Goal: Browse casually: Explore the website without a specific task or goal

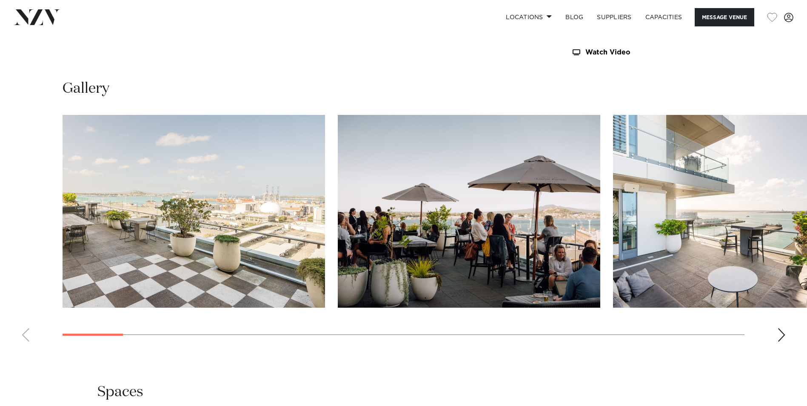
scroll to position [851, 0]
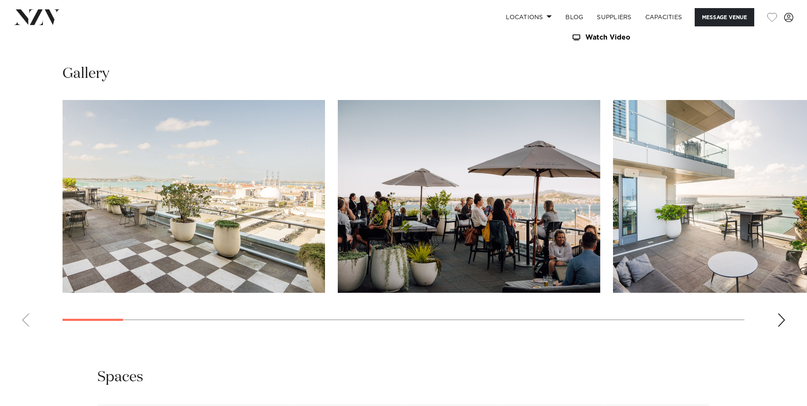
click at [779, 322] on div "Next slide" at bounding box center [781, 320] width 9 height 14
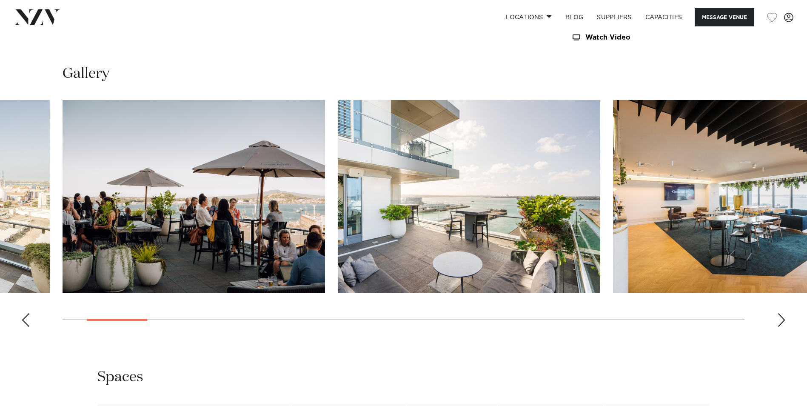
click at [779, 322] on div "Next slide" at bounding box center [781, 320] width 9 height 14
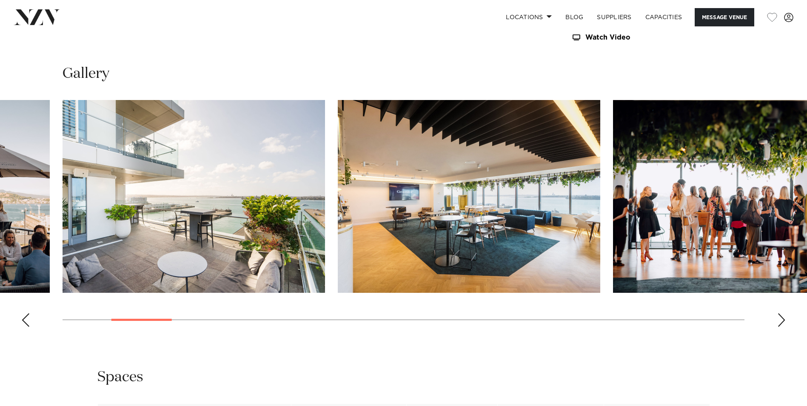
click at [779, 322] on div "Next slide" at bounding box center [781, 320] width 9 height 14
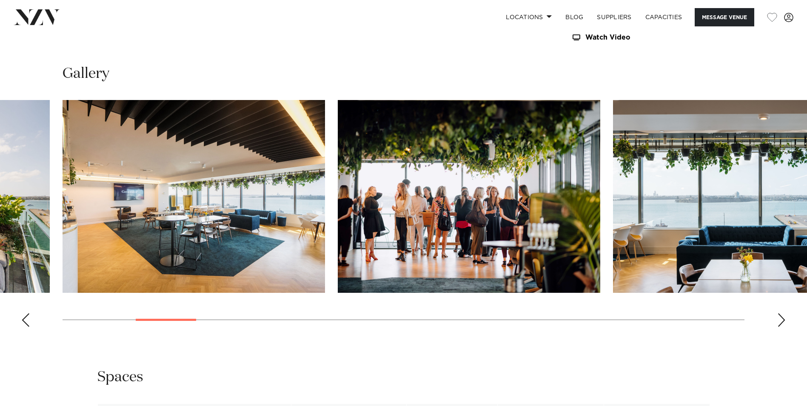
click at [779, 322] on div "Next slide" at bounding box center [781, 320] width 9 height 14
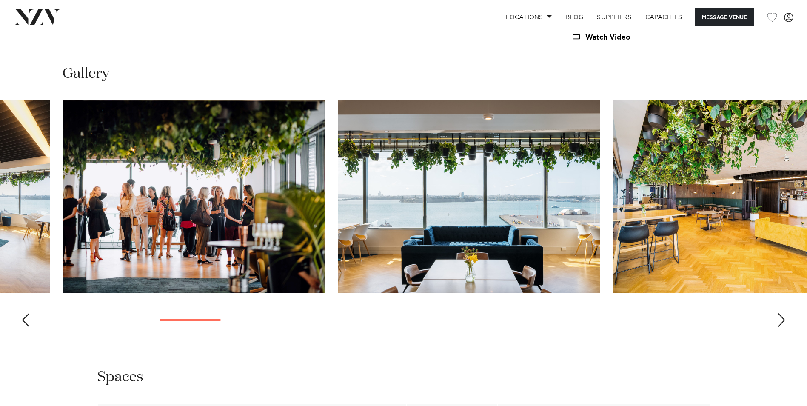
click at [779, 322] on div "Next slide" at bounding box center [781, 320] width 9 height 14
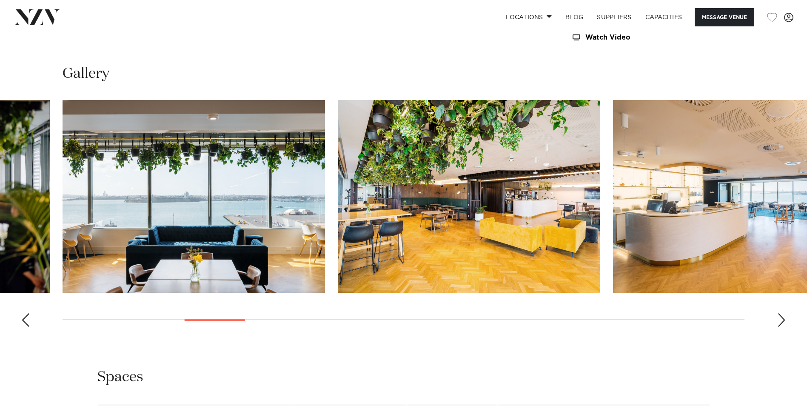
click at [779, 322] on div "Next slide" at bounding box center [781, 320] width 9 height 14
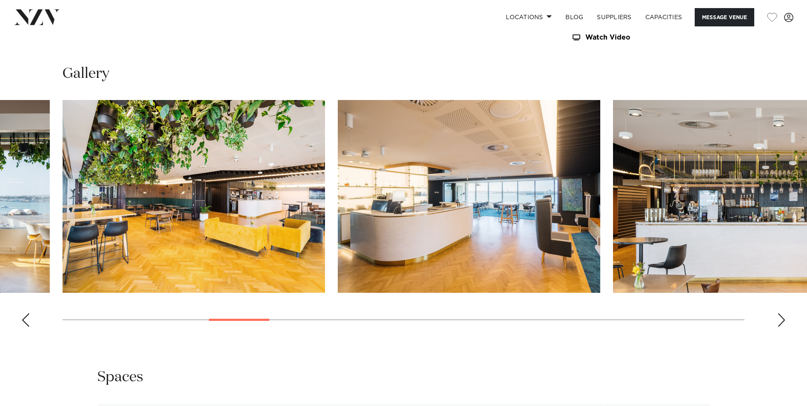
click at [779, 322] on div "Next slide" at bounding box center [781, 320] width 9 height 14
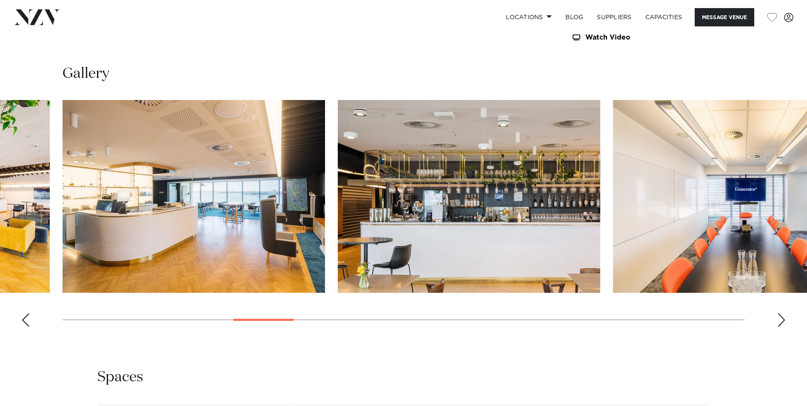
click at [779, 322] on div "Next slide" at bounding box center [781, 320] width 9 height 14
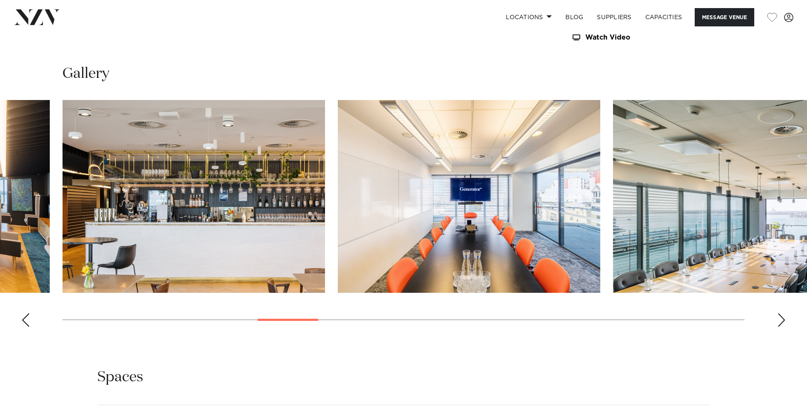
click at [779, 322] on div "Next slide" at bounding box center [781, 320] width 9 height 14
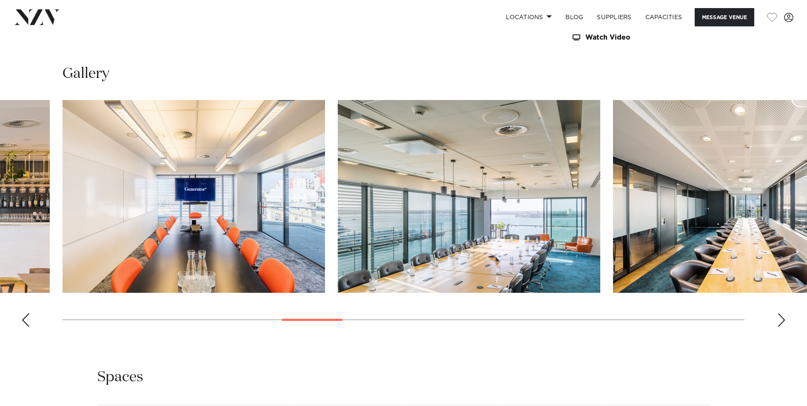
click at [779, 322] on div "Next slide" at bounding box center [781, 320] width 9 height 14
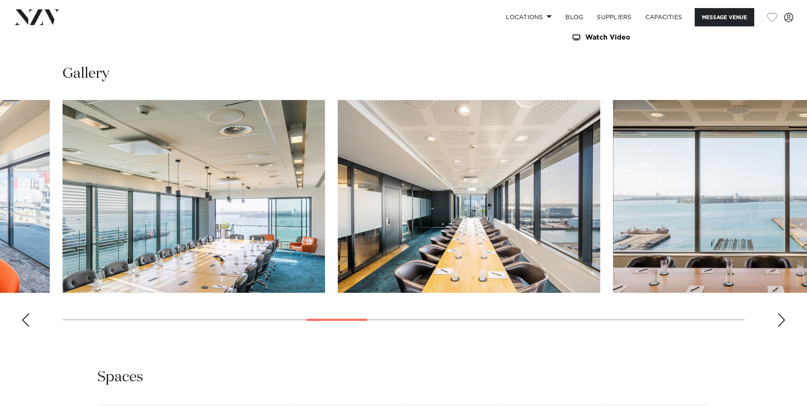
click at [779, 322] on div "Next slide" at bounding box center [781, 320] width 9 height 14
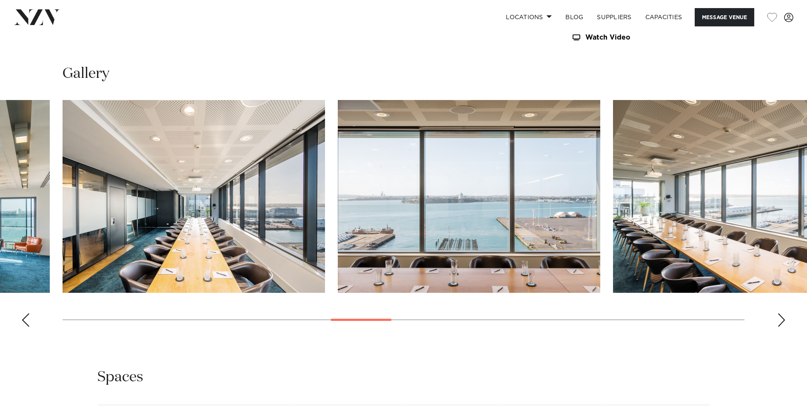
click at [779, 322] on div "Next slide" at bounding box center [781, 320] width 9 height 14
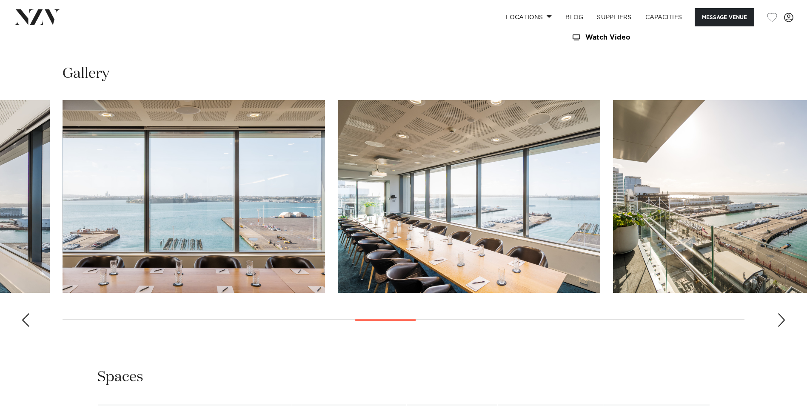
click at [779, 322] on div "Next slide" at bounding box center [781, 320] width 9 height 14
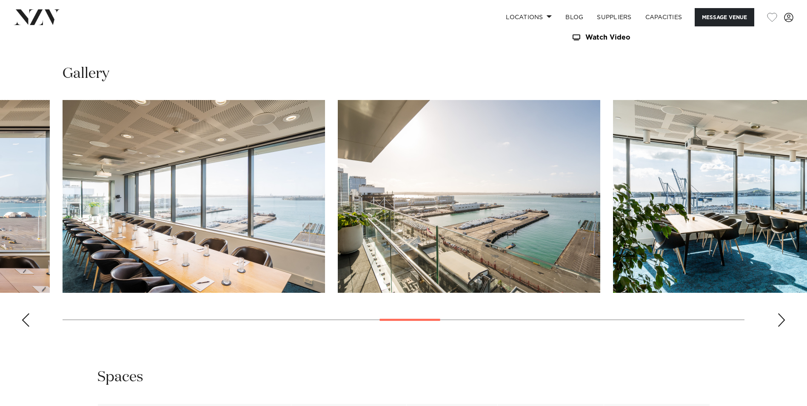
click at [779, 322] on div "Next slide" at bounding box center [781, 320] width 9 height 14
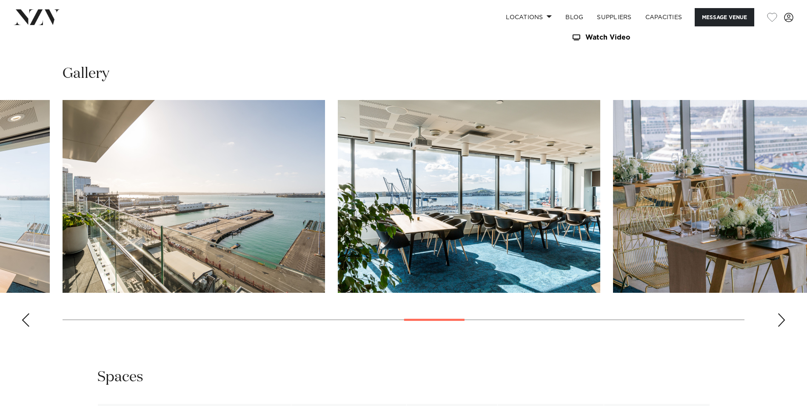
click at [779, 322] on div "Next slide" at bounding box center [781, 320] width 9 height 14
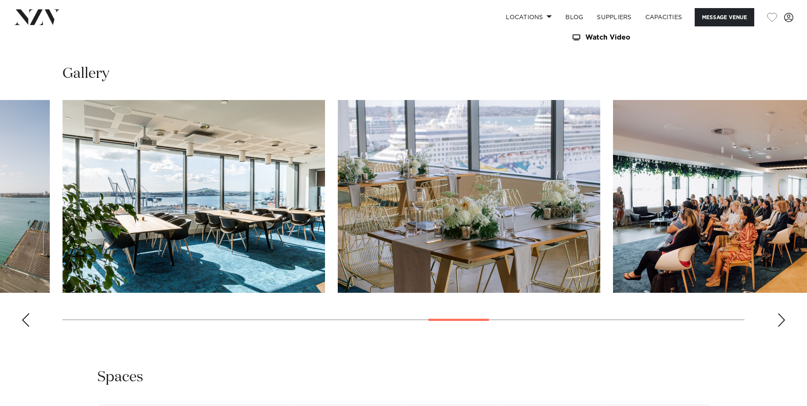
click at [779, 322] on div "Next slide" at bounding box center [781, 320] width 9 height 14
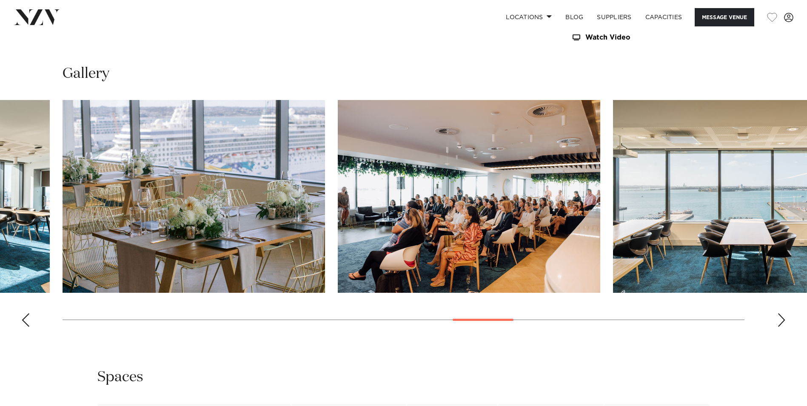
click at [779, 322] on div "Next slide" at bounding box center [781, 320] width 9 height 14
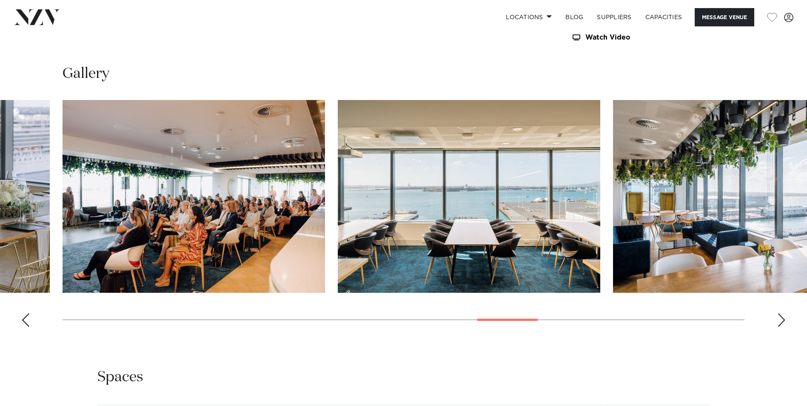
click at [779, 322] on div "Next slide" at bounding box center [781, 320] width 9 height 14
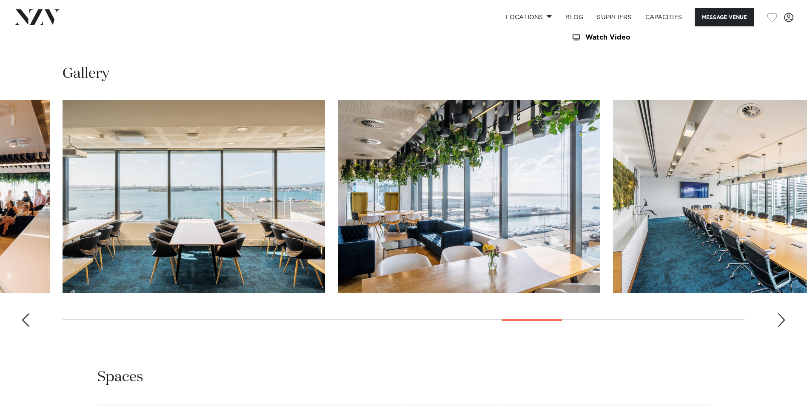
click at [779, 322] on div "Next slide" at bounding box center [781, 320] width 9 height 14
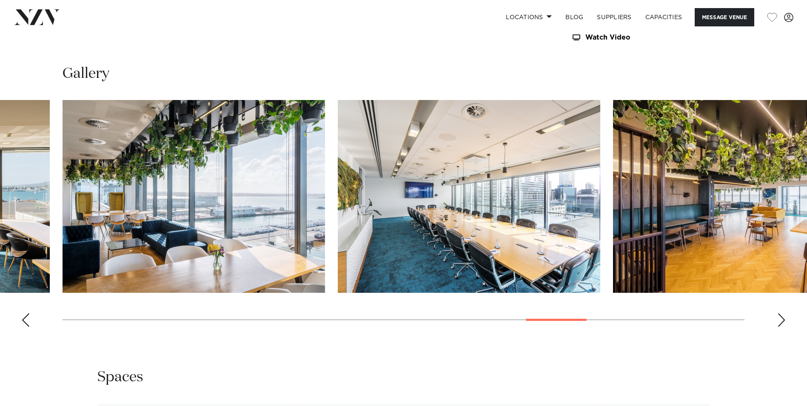
click at [779, 322] on div "Next slide" at bounding box center [781, 320] width 9 height 14
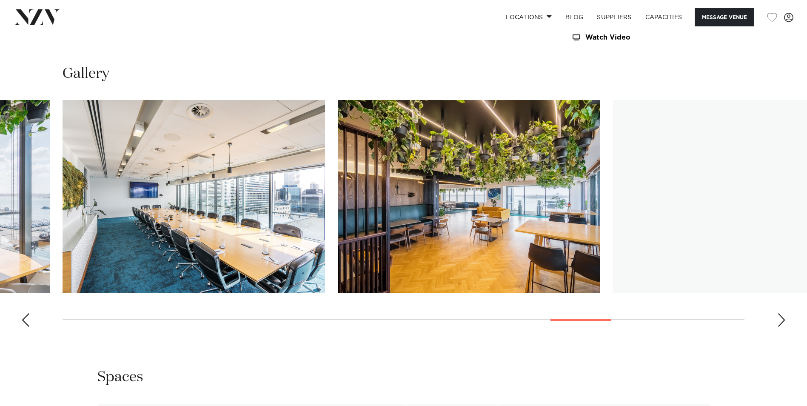
click at [779, 322] on div "Next slide" at bounding box center [781, 320] width 9 height 14
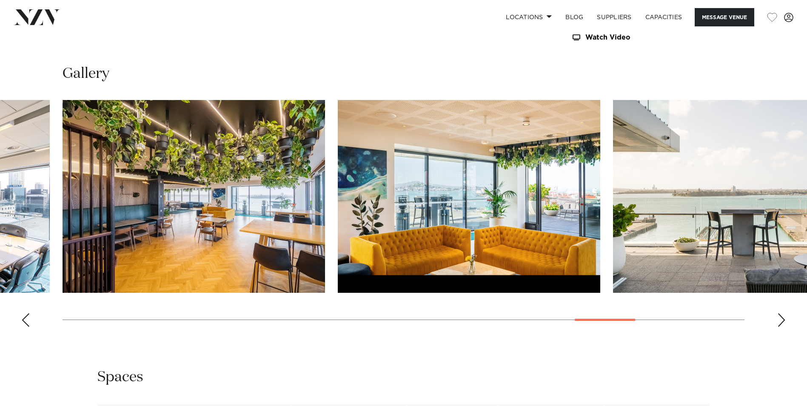
click at [779, 322] on div "Next slide" at bounding box center [781, 320] width 9 height 14
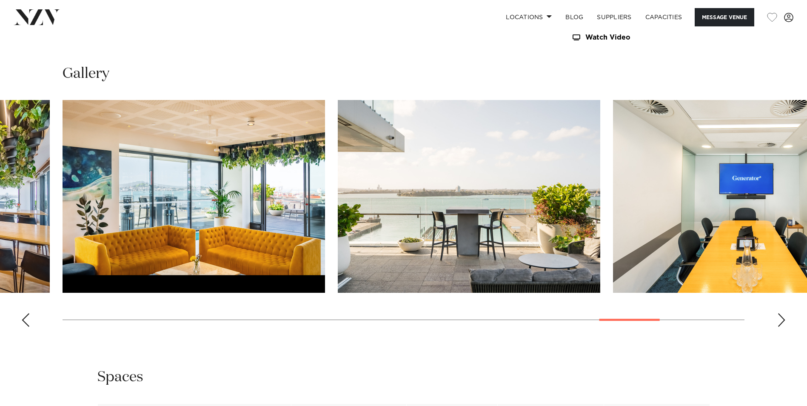
click at [779, 322] on div "Next slide" at bounding box center [781, 320] width 9 height 14
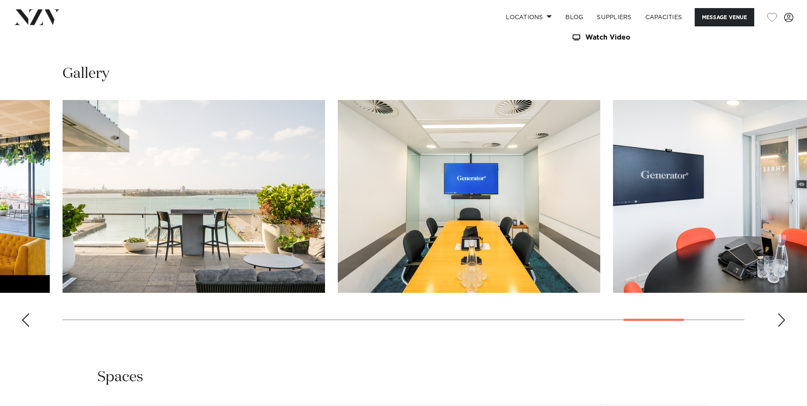
click at [779, 322] on div "Next slide" at bounding box center [781, 320] width 9 height 14
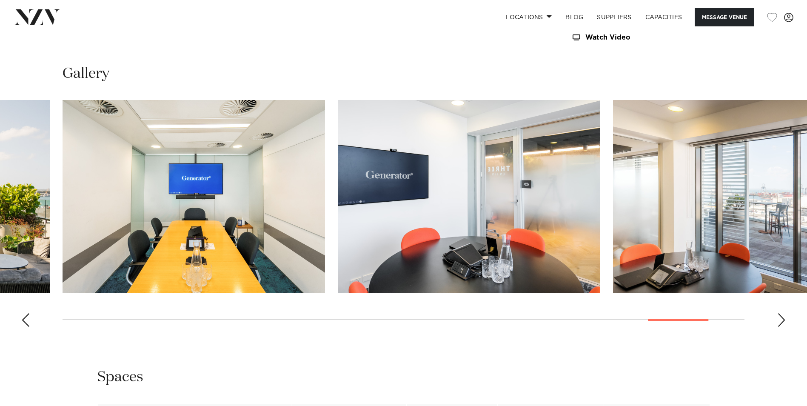
click at [779, 322] on div "Next slide" at bounding box center [781, 320] width 9 height 14
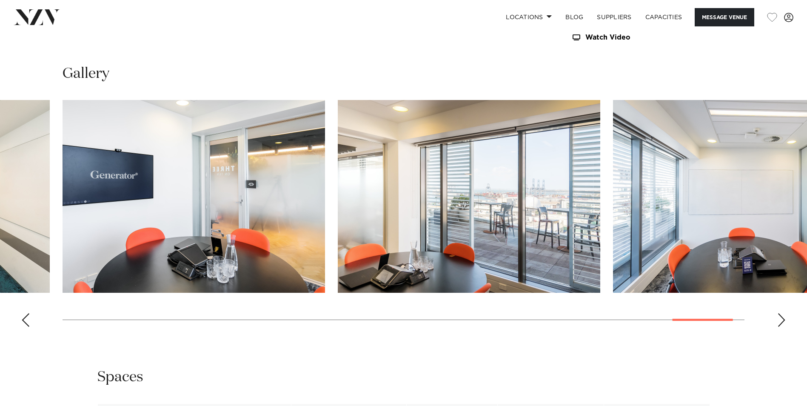
click at [783, 320] on div "Next slide" at bounding box center [781, 320] width 9 height 14
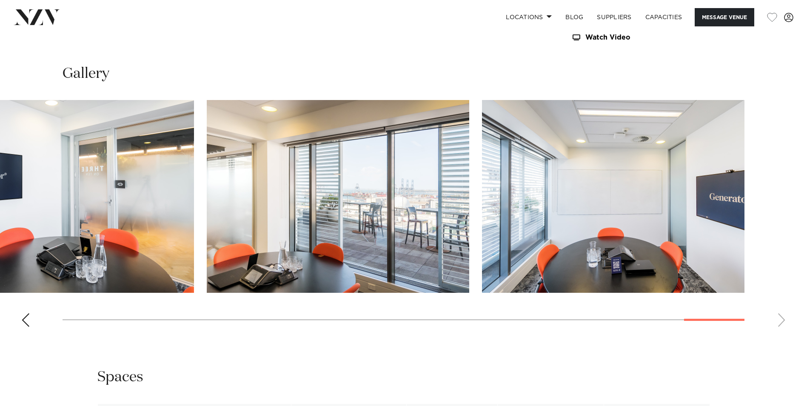
click at [734, 324] on swiper-container at bounding box center [403, 217] width 807 height 234
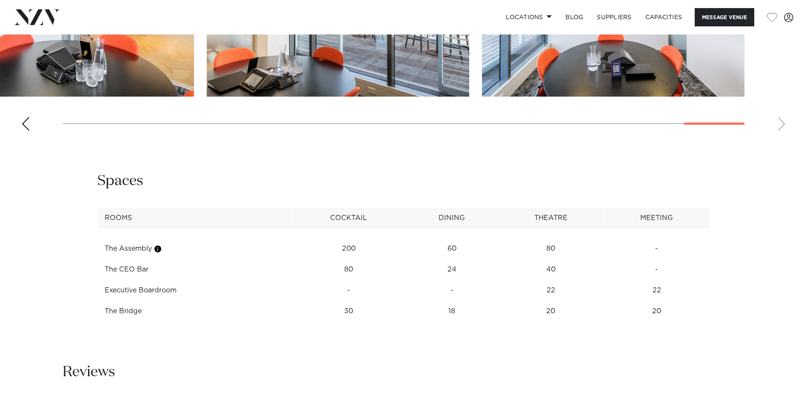
scroll to position [1064, 0]
